Goal: Check status: Check status

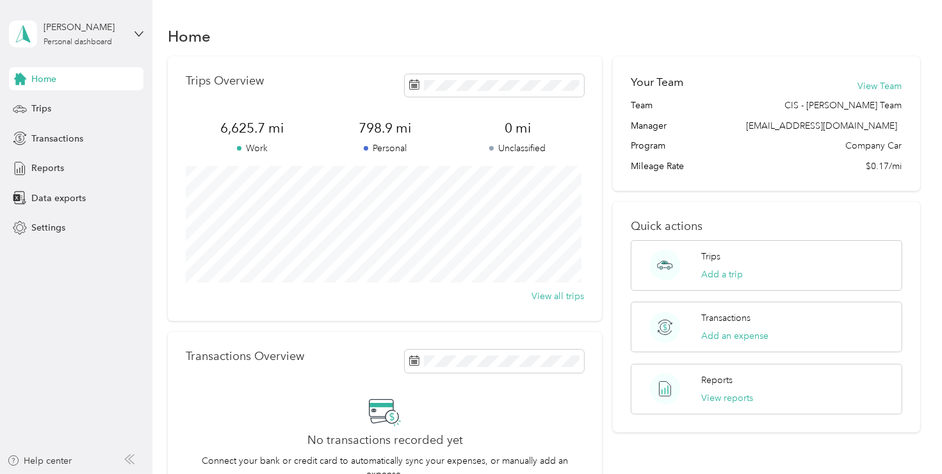
click at [607, 459] on div "Trips Overview 6,625.7 mi Work 798.9 mi Personal 0 mi Unclassified View all tri…" at bounding box center [543, 287] width 751 height 463
click at [613, 459] on div "Your Team View Team Team CIS - [PERSON_NAME] Team Manager [EMAIL_ADDRESS][DOMAI…" at bounding box center [766, 287] width 307 height 463
click at [61, 165] on span "Reports" at bounding box center [47, 167] width 33 height 13
